Goal: Task Accomplishment & Management: Manage account settings

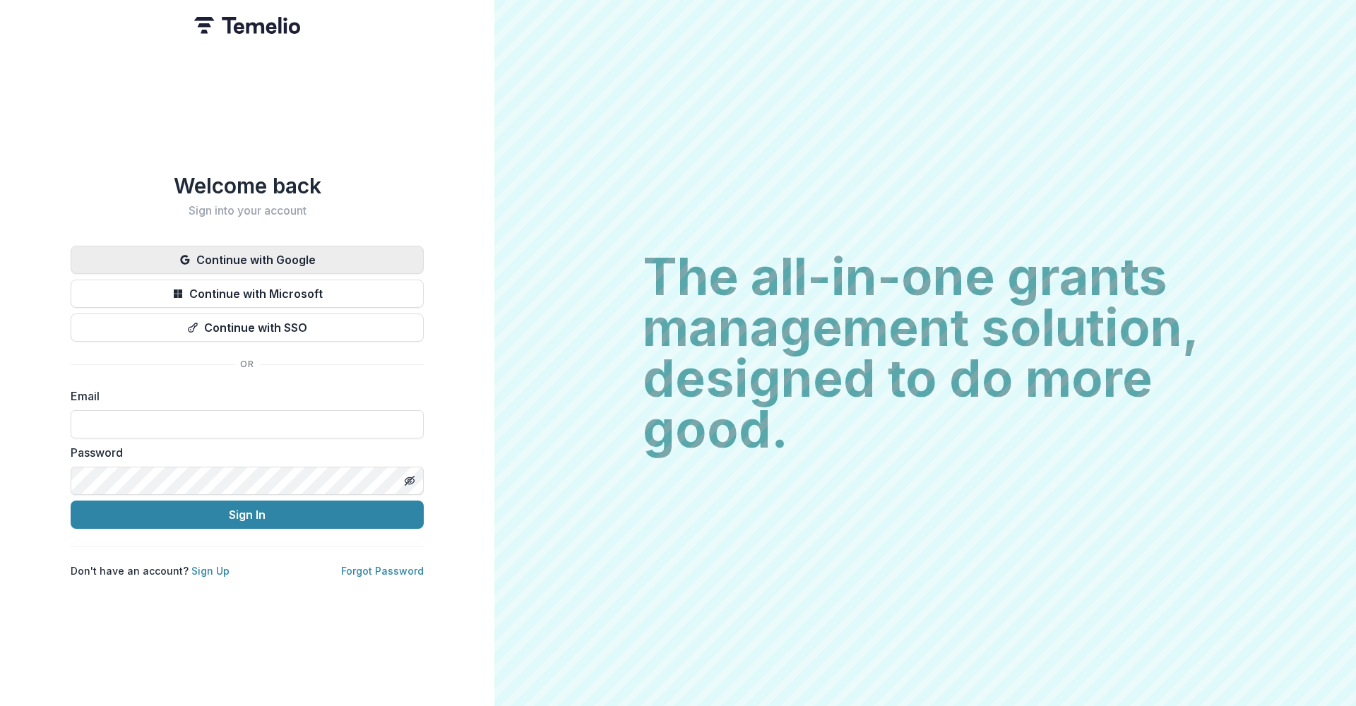
click at [298, 248] on button "Continue with Google" at bounding box center [247, 260] width 353 height 28
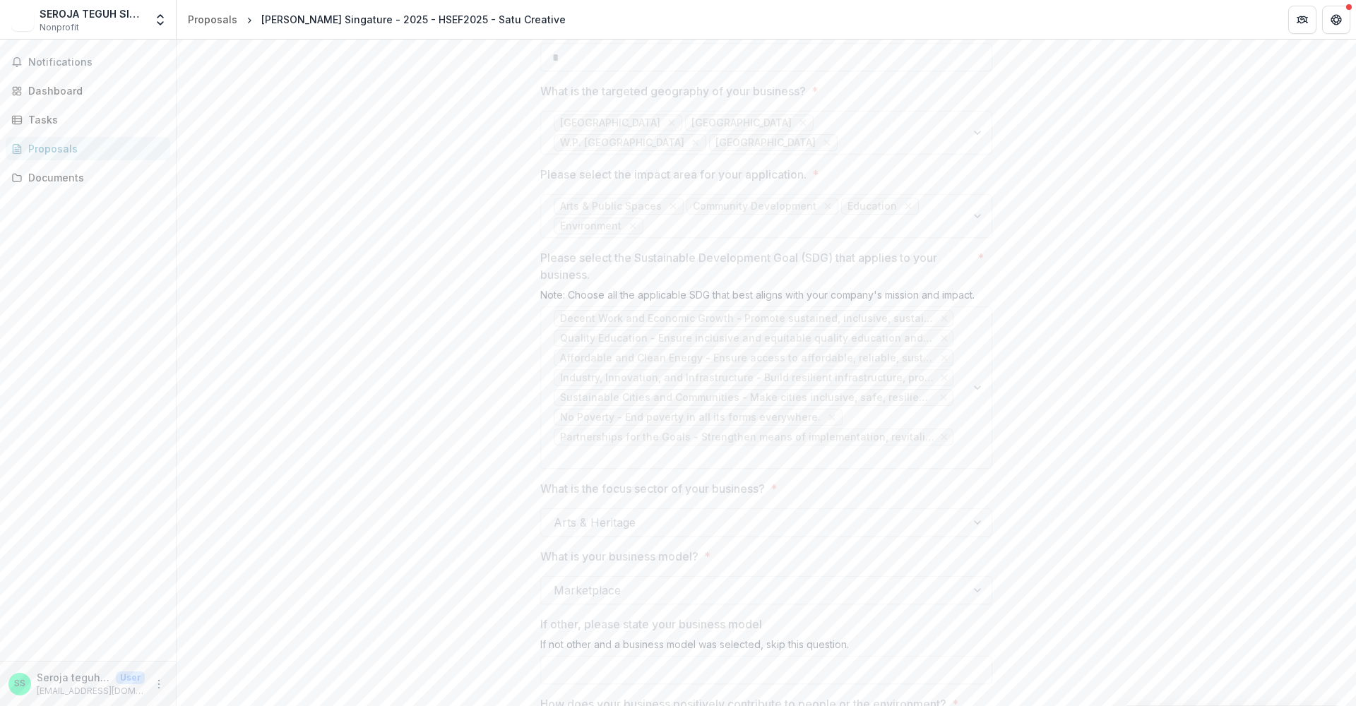
scroll to position [1748, 0]
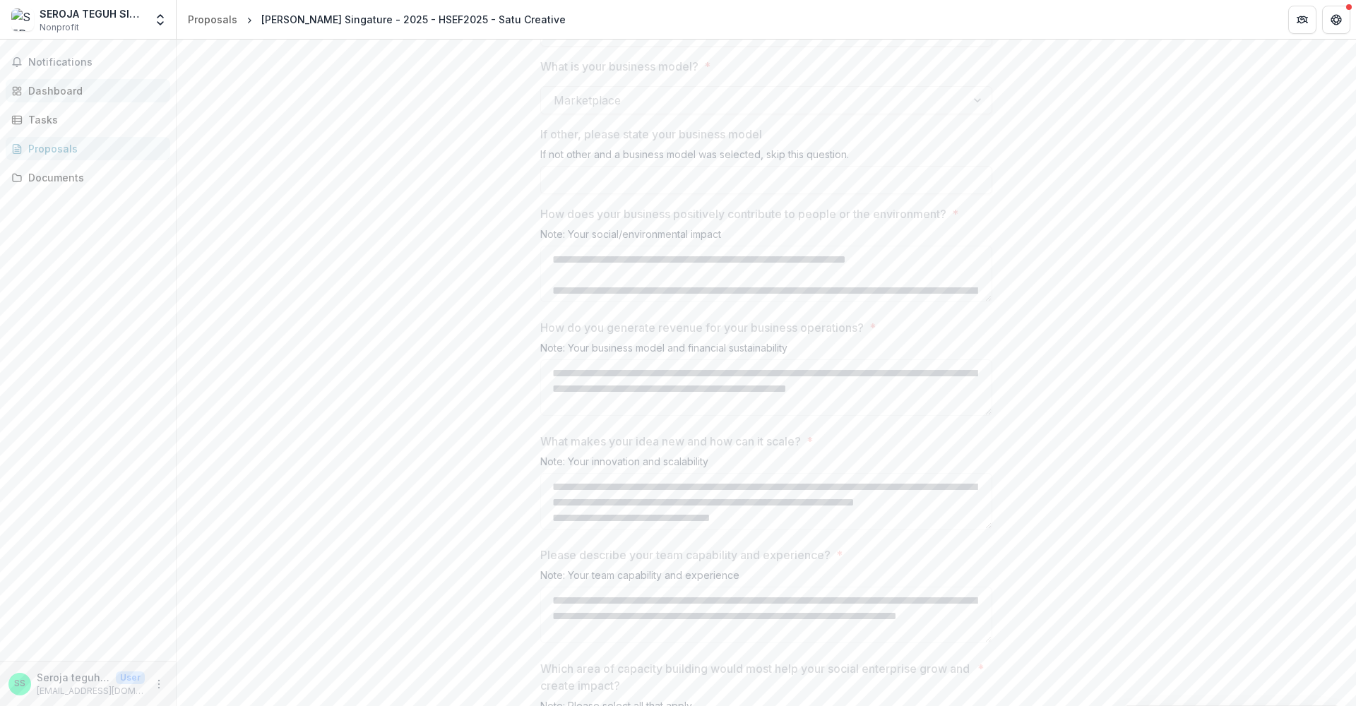
click at [61, 89] on div "Dashboard" at bounding box center [93, 90] width 131 height 15
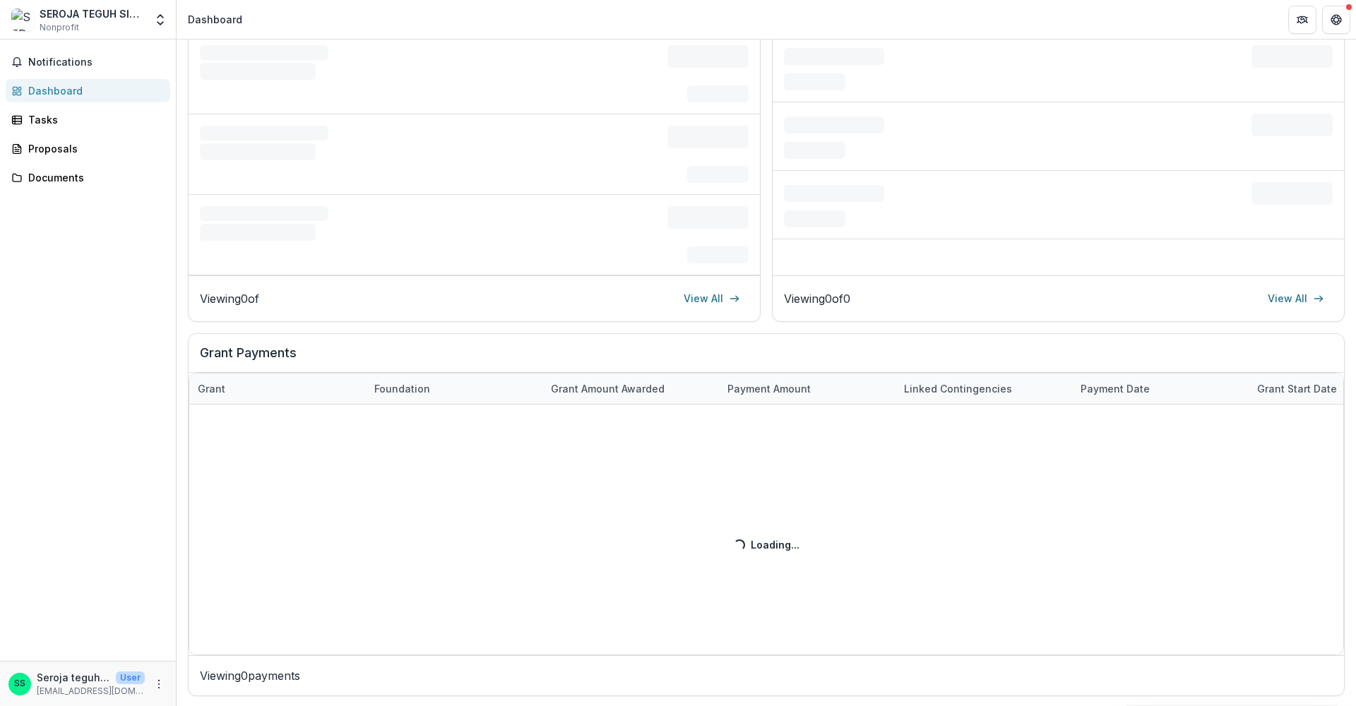
scroll to position [190, 0]
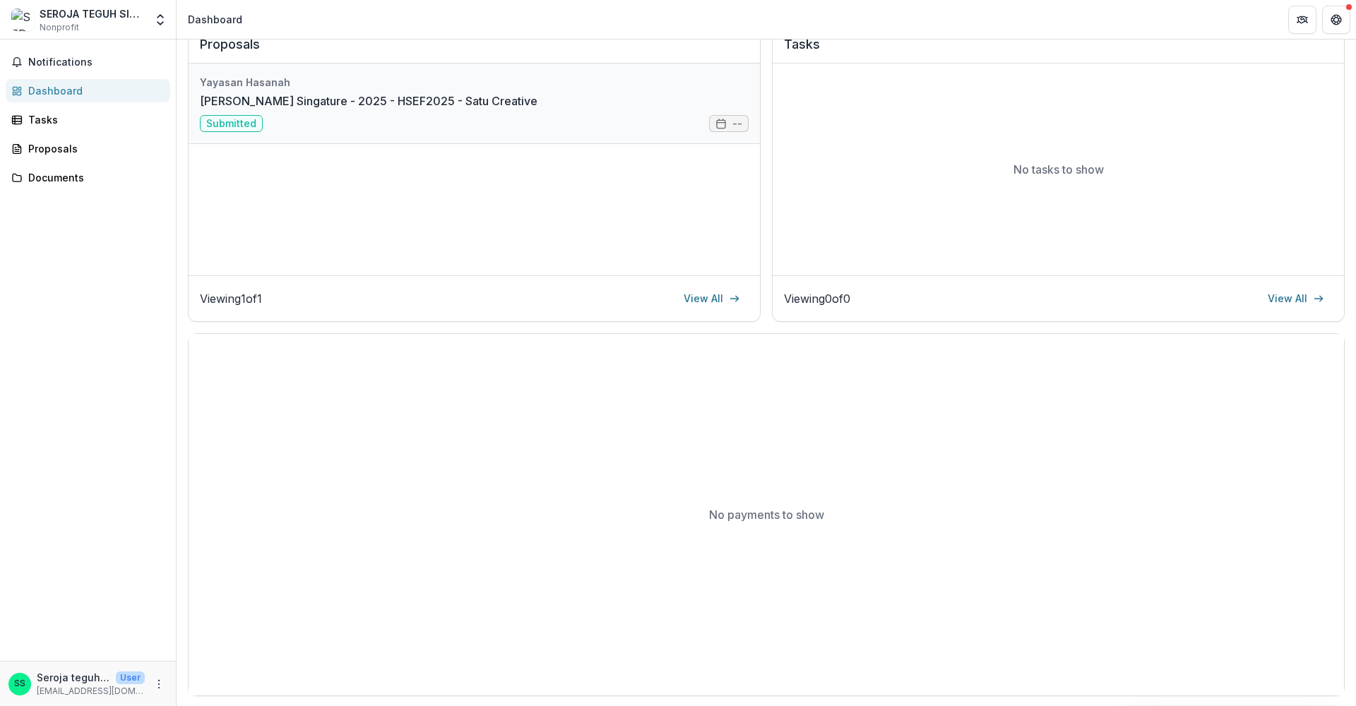
click at [334, 109] on link "[PERSON_NAME] Singature - 2025 - HSEF2025 - Satu Creative" at bounding box center [369, 101] width 338 height 17
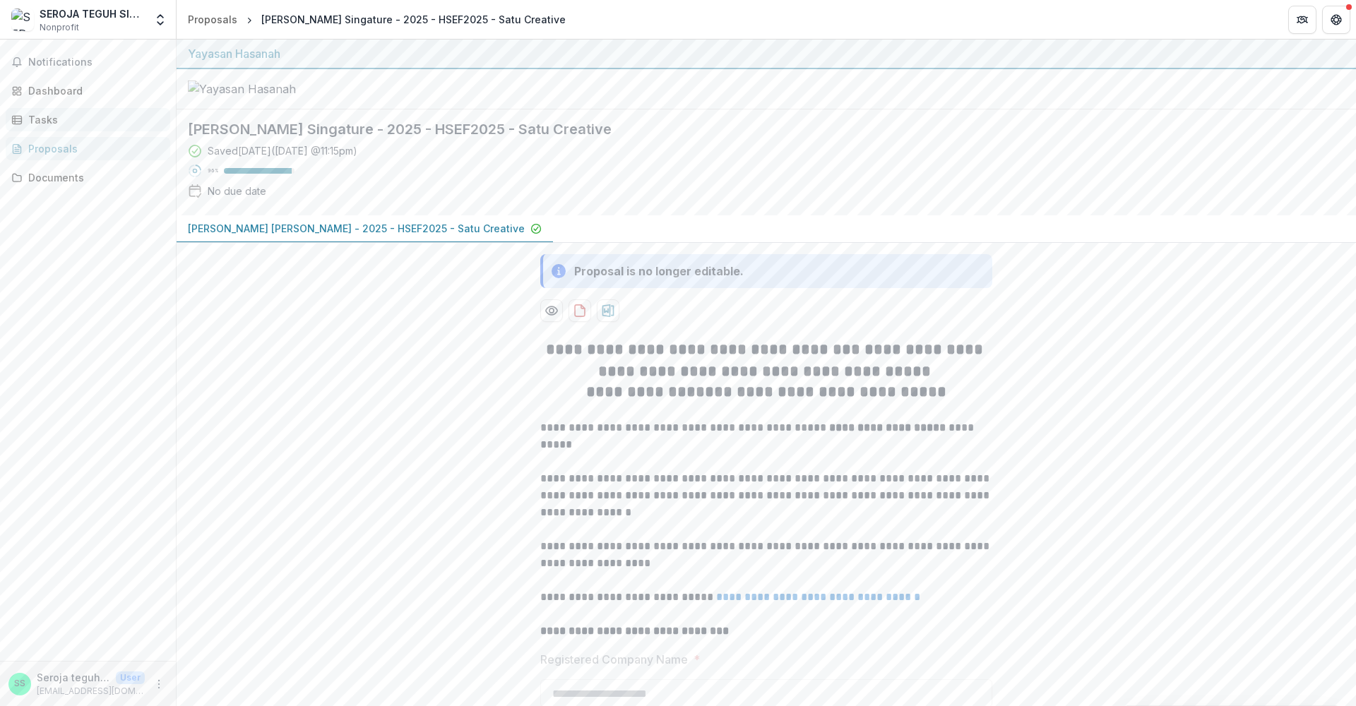
click at [51, 119] on div "Tasks" at bounding box center [93, 119] width 131 height 15
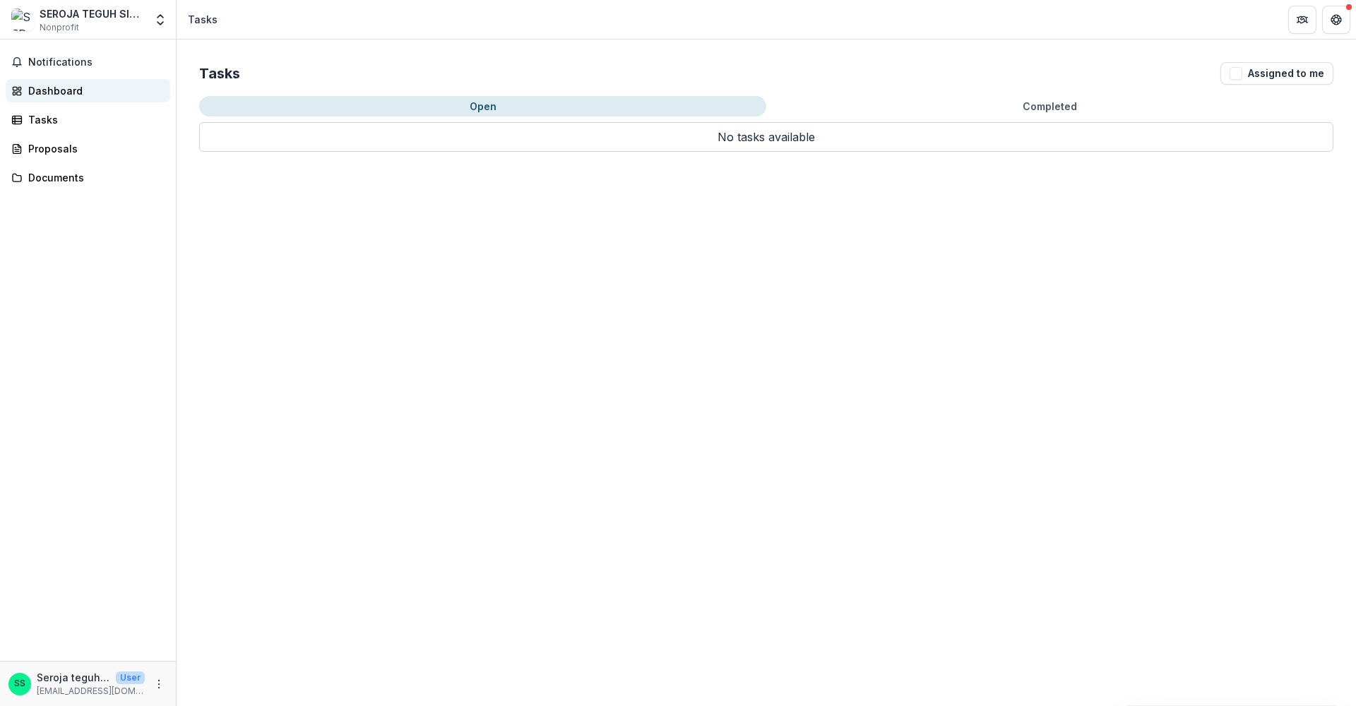
click at [56, 95] on div "Dashboard" at bounding box center [93, 90] width 131 height 15
